Goal: Task Accomplishment & Management: Complete application form

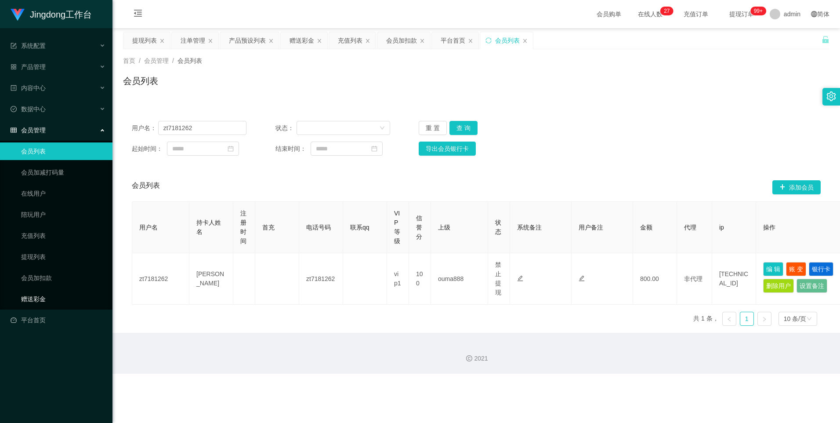
drag, startPoint x: 53, startPoint y: 304, endPoint x: 79, endPoint y: 288, distance: 30.4
click at [54, 304] on link "赠送彩金" at bounding box center [63, 299] width 84 height 18
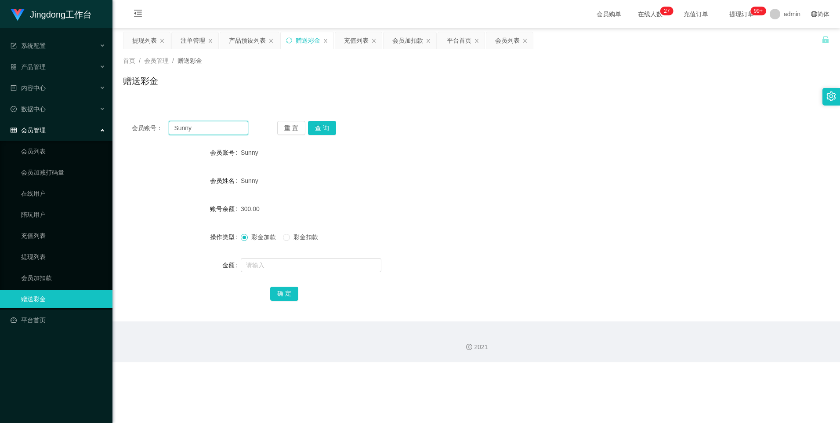
click at [180, 130] on input "Sunny" at bounding box center [208, 128] width 79 height 14
paste input "80603204"
type input "80603204"
click at [308, 126] on button "查 询" at bounding box center [322, 128] width 28 height 14
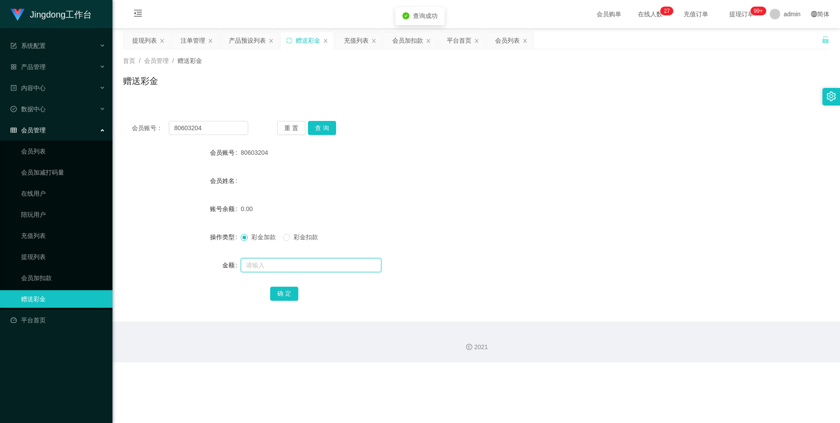
click at [283, 265] on input "text" at bounding box center [311, 265] width 141 height 14
type input "100"
click at [301, 291] on div "确 定" at bounding box center [476, 293] width 412 height 18
drag, startPoint x: 294, startPoint y: 294, endPoint x: 503, endPoint y: 213, distance: 224.7
click at [294, 294] on button "确 定" at bounding box center [284, 294] width 28 height 14
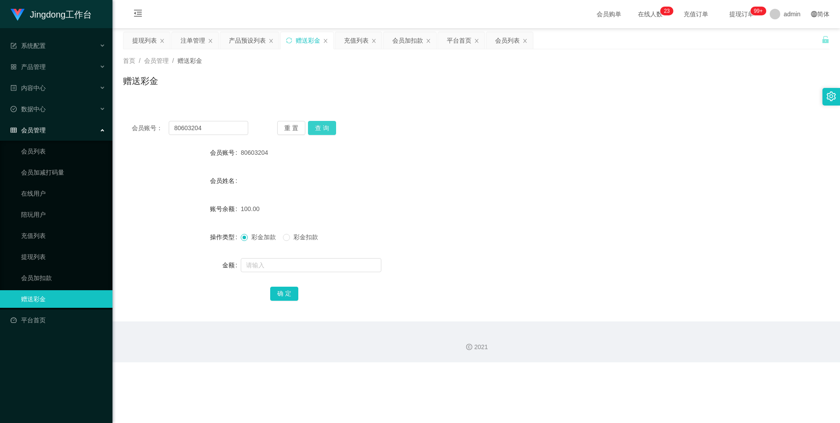
click at [324, 125] on button "查 询" at bounding box center [322, 128] width 28 height 14
click at [224, 127] on input "80603204" at bounding box center [208, 128] width 79 height 14
paste input "0998"
type input "0998"
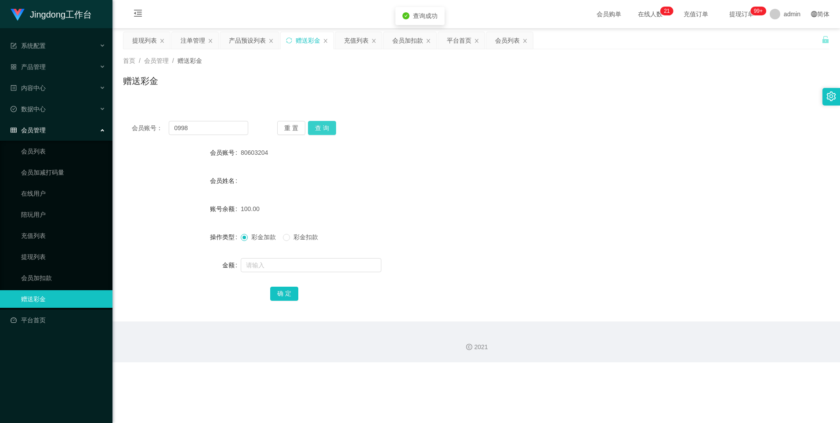
click at [325, 130] on button "查 询" at bounding box center [322, 128] width 28 height 14
click at [270, 258] on input "text" at bounding box center [311, 265] width 141 height 14
type input "100"
drag, startPoint x: 287, startPoint y: 294, endPoint x: 294, endPoint y: 287, distance: 9.6
click at [287, 294] on button "确 定" at bounding box center [284, 294] width 28 height 14
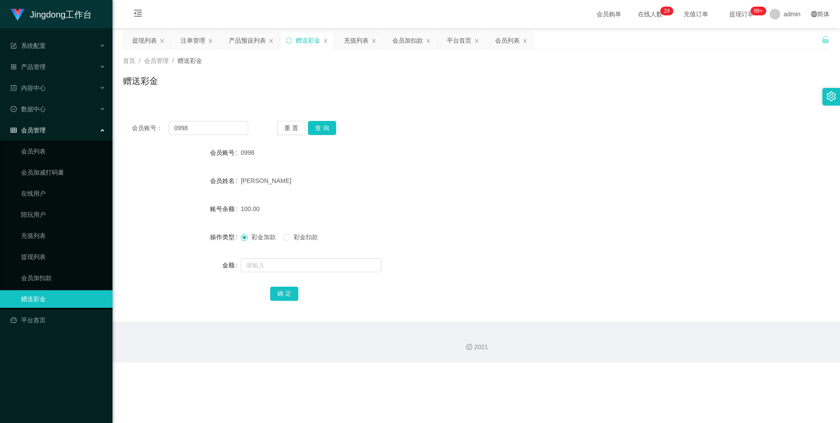
click at [67, 55] on li "系统配置" at bounding box center [56, 46] width 113 height 19
click at [69, 65] on div "产品管理" at bounding box center [56, 67] width 113 height 18
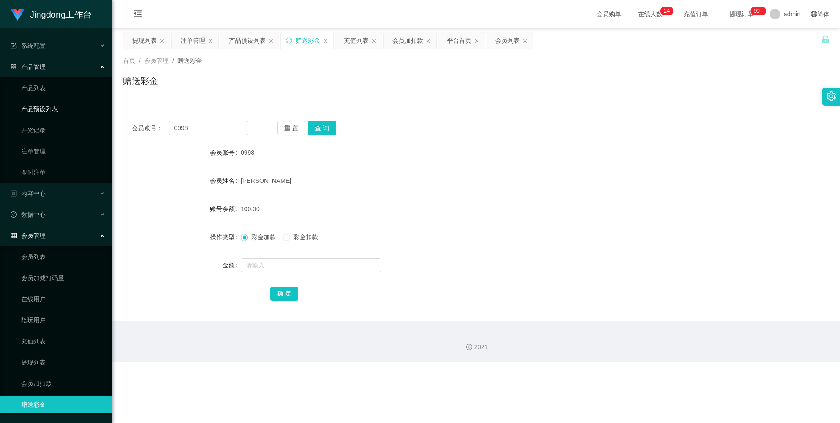
click at [62, 112] on link "产品预设列表" at bounding box center [63, 109] width 84 height 18
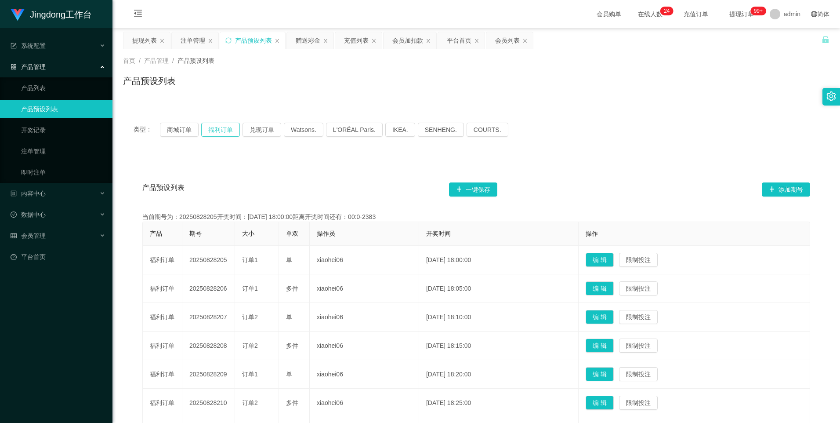
click at [224, 131] on button "福利订单" at bounding box center [220, 130] width 39 height 14
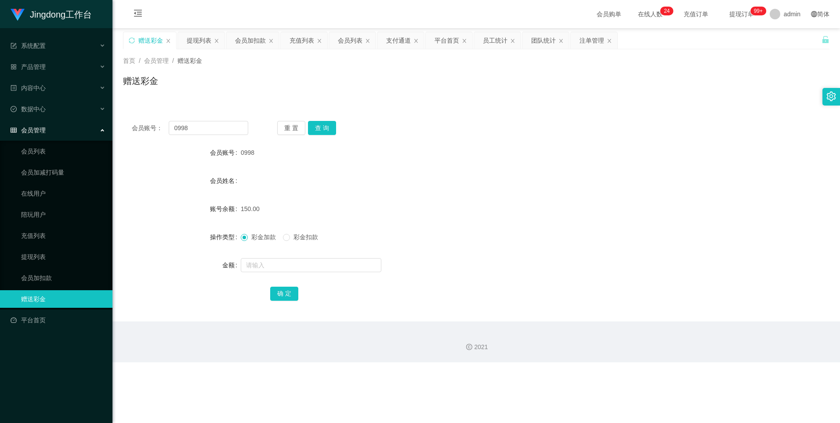
click at [207, 116] on div "会员账号： 0998 重 置 查 询 会员账号 0998 会员姓名 账号余额 150.00 操作类型 彩金加款 彩金扣款 金额 确 定" at bounding box center [476, 216] width 707 height 209
click at [195, 124] on input "0998" at bounding box center [208, 128] width 79 height 14
click at [318, 127] on button "查 询" at bounding box center [322, 128] width 28 height 14
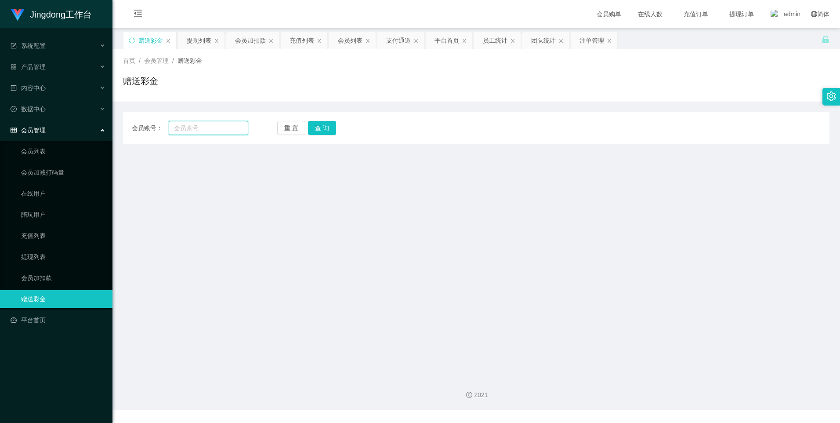
drag, startPoint x: 201, startPoint y: 132, endPoint x: 216, endPoint y: 135, distance: 15.3
click at [201, 132] on input "text" at bounding box center [208, 128] width 79 height 14
paste input "0998"
type input "0998"
click at [322, 128] on button "查 询" at bounding box center [322, 128] width 28 height 14
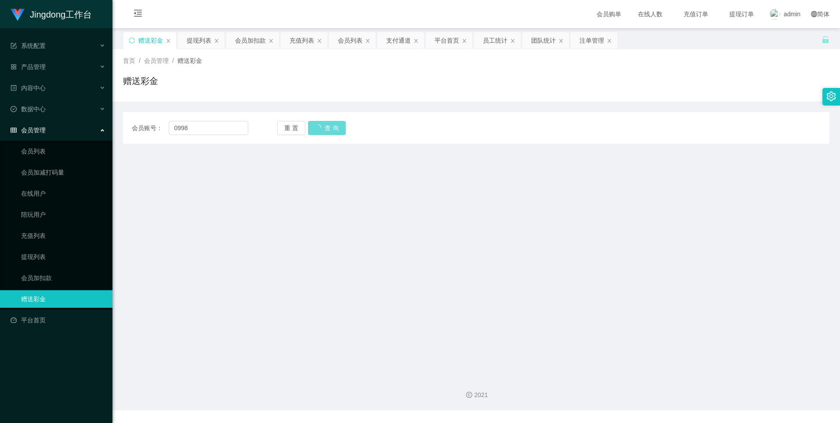
click at [337, 124] on div "重 置 查 询" at bounding box center [335, 128] width 116 height 14
click at [38, 250] on link "提现列表" at bounding box center [63, 257] width 84 height 18
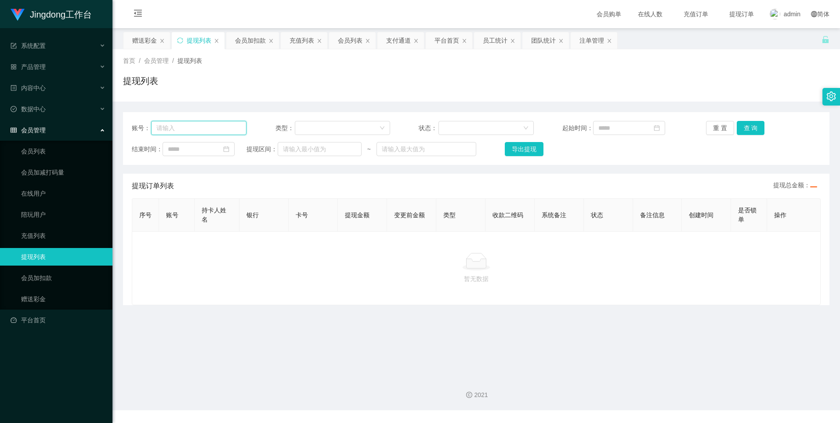
click at [192, 129] on input "text" at bounding box center [198, 128] width 95 height 14
paste input "0998"
type input "0998"
click at [756, 123] on button "查 询" at bounding box center [751, 128] width 28 height 14
click at [761, 127] on div "重 置 查 询" at bounding box center [763, 128] width 115 height 14
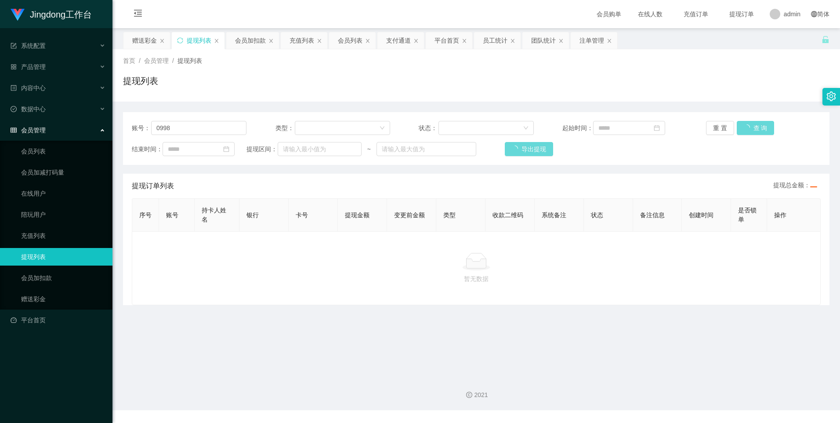
click at [741, 121] on div "重 置 查 询" at bounding box center [763, 128] width 115 height 14
click at [744, 123] on div "重 置 查 询" at bounding box center [763, 128] width 115 height 14
click at [741, 124] on div "重 置 查 询" at bounding box center [763, 128] width 115 height 14
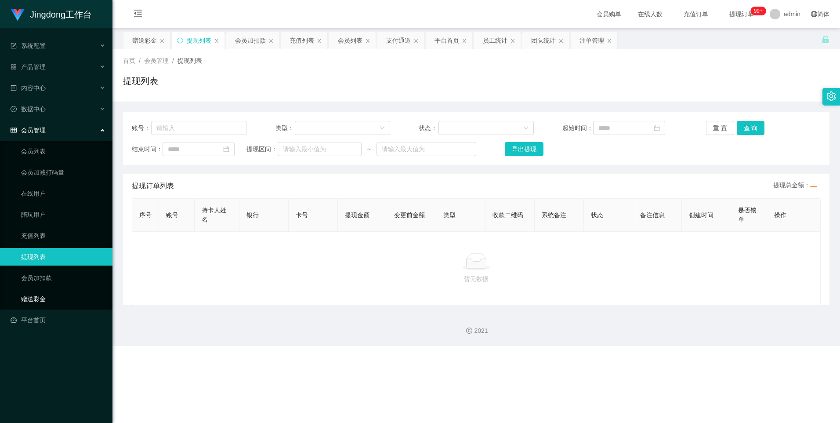
drag, startPoint x: 49, startPoint y: 296, endPoint x: 99, endPoint y: 237, distance: 77.7
click at [49, 181] on link "赠送彩金" at bounding box center [63, 299] width 84 height 18
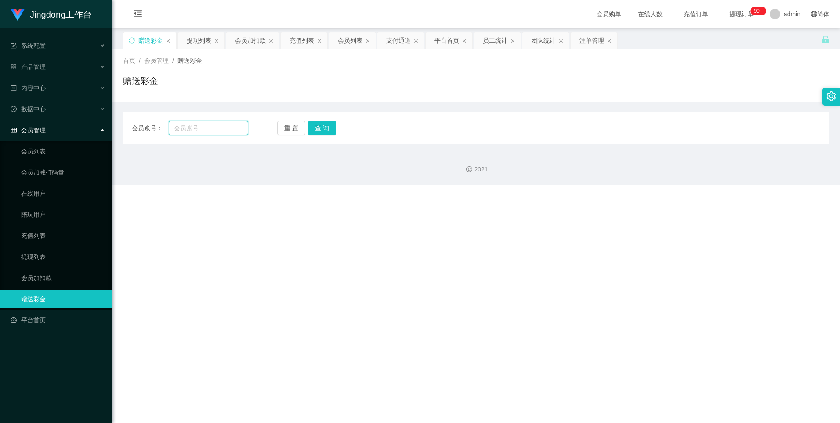
click at [208, 131] on input "text" at bounding box center [208, 128] width 79 height 14
paste input "80603204"
type input "80603204"
click at [269, 125] on button "查 询" at bounding box center [322, 128] width 28 height 14
